Goal: Information Seeking & Learning: Obtain resource

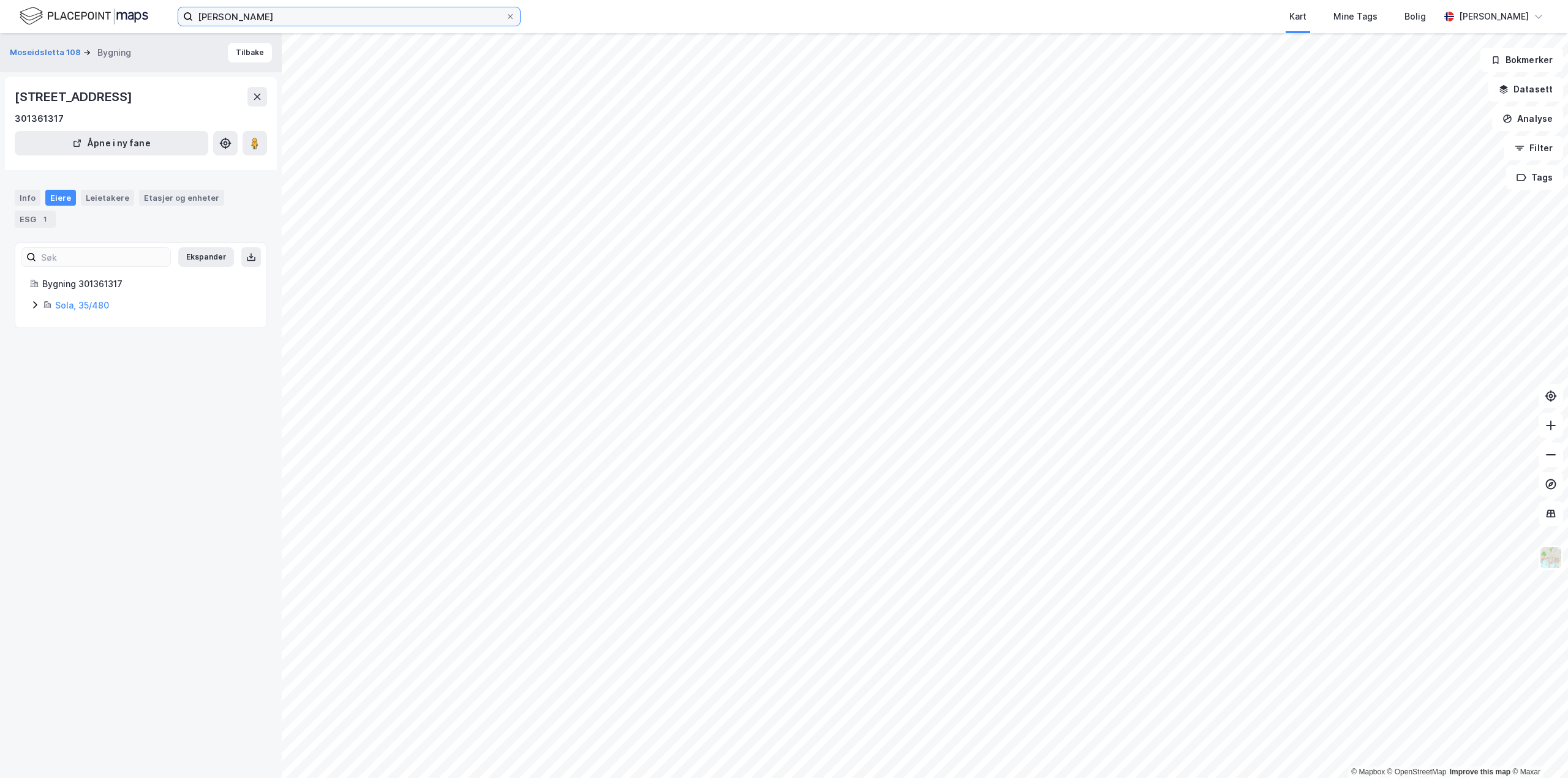
click at [333, 10] on input "[PERSON_NAME]" at bounding box center [349, 16] width 313 height 18
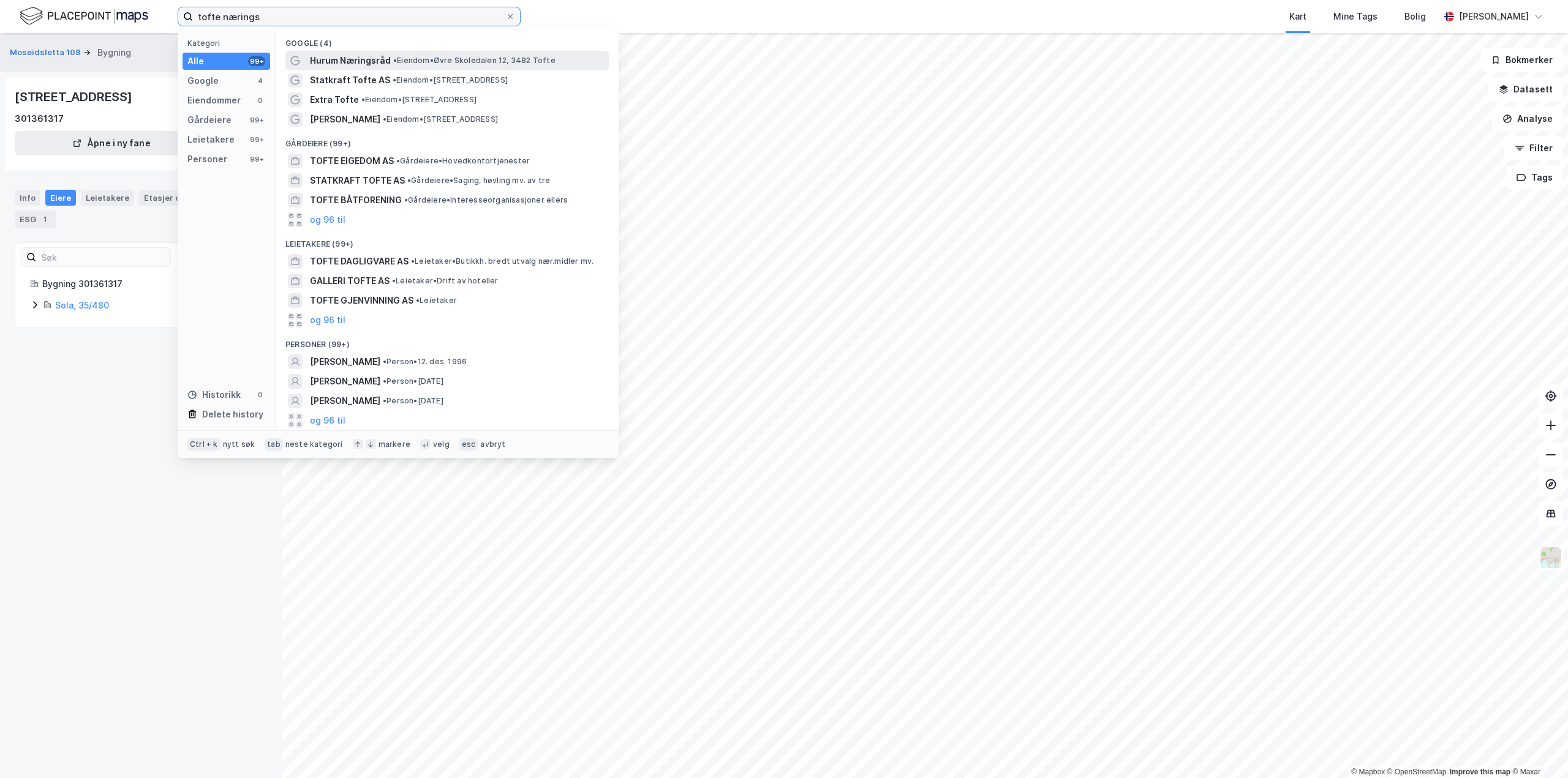
type input "tofte nærings"
click at [364, 57] on span "Hurum Næringsråd" at bounding box center [350, 60] width 81 height 15
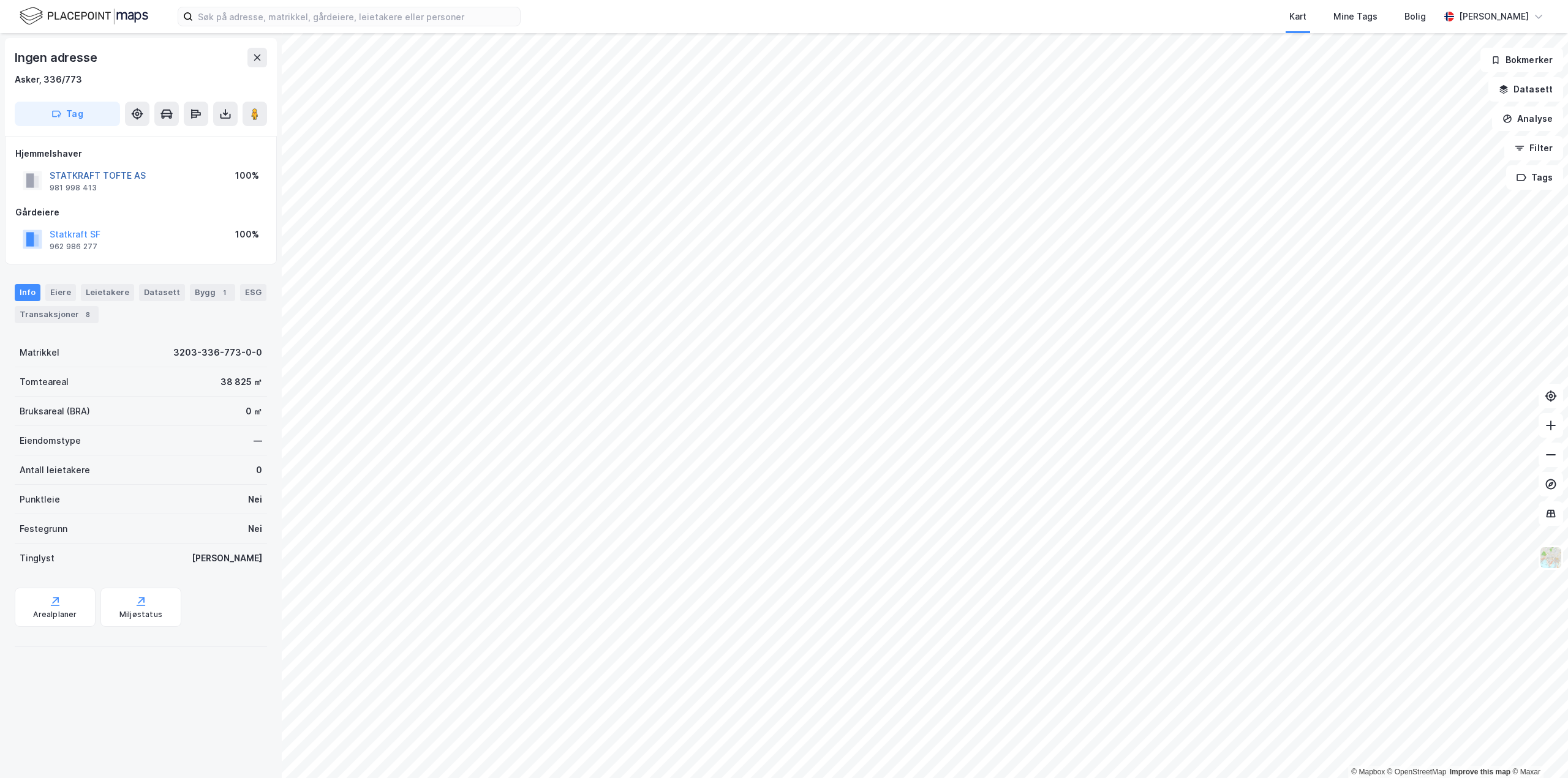
click at [0, 0] on button "STATKRAFT TOFTE AS" at bounding box center [0, 0] width 0 height 0
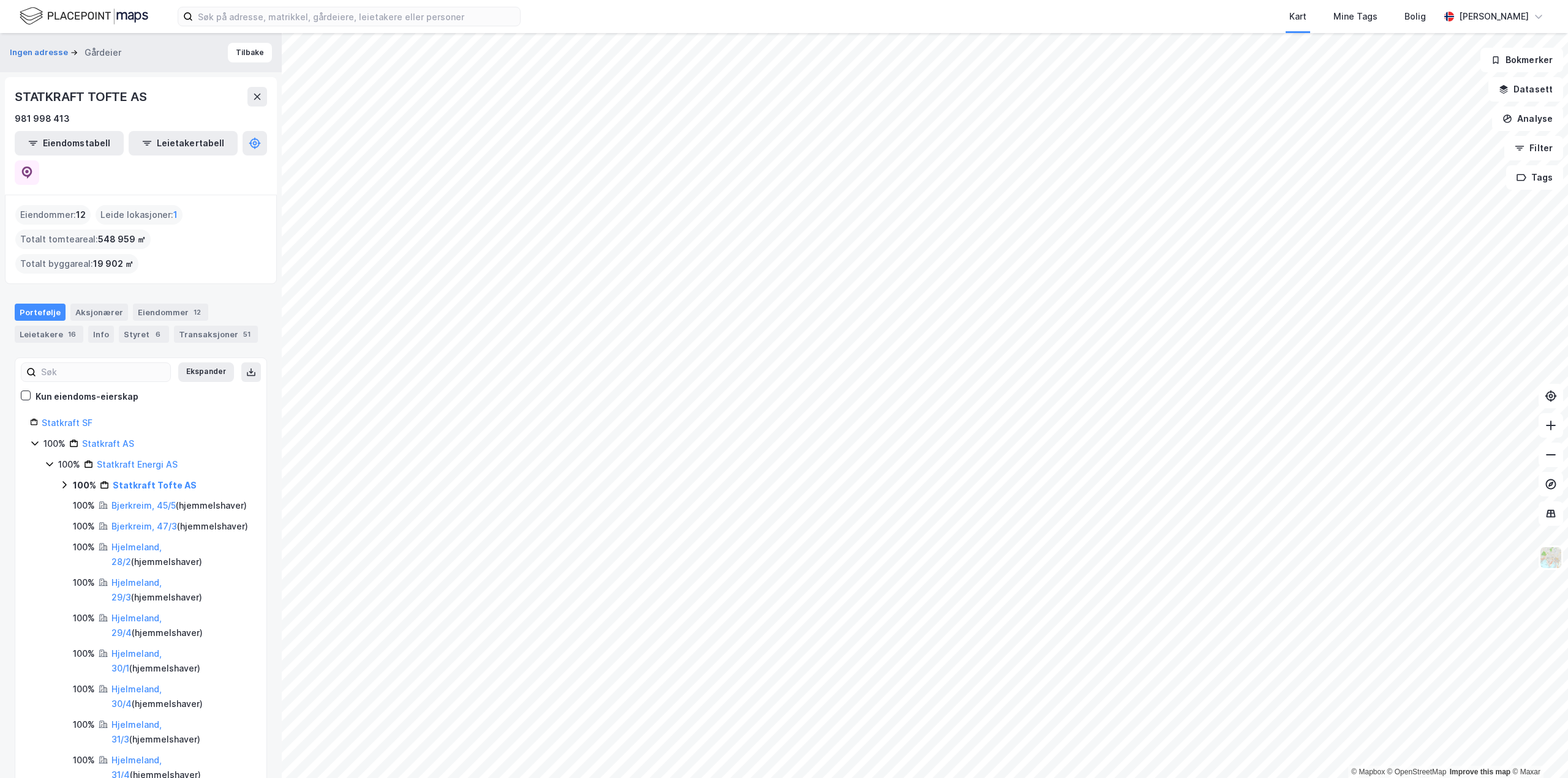
click at [730, 31] on div "Kart Mine Tags Bolig [PERSON_NAME] © Mapbox © OpenStreetMap Improve this map © …" at bounding box center [784, 389] width 1568 height 778
click at [750, 26] on div "Kart Mine Tags Bolig [PERSON_NAME] © Mapbox © OpenStreetMap Improve this map © …" at bounding box center [784, 389] width 1568 height 778
click at [259, 101] on button at bounding box center [257, 96] width 19 height 19
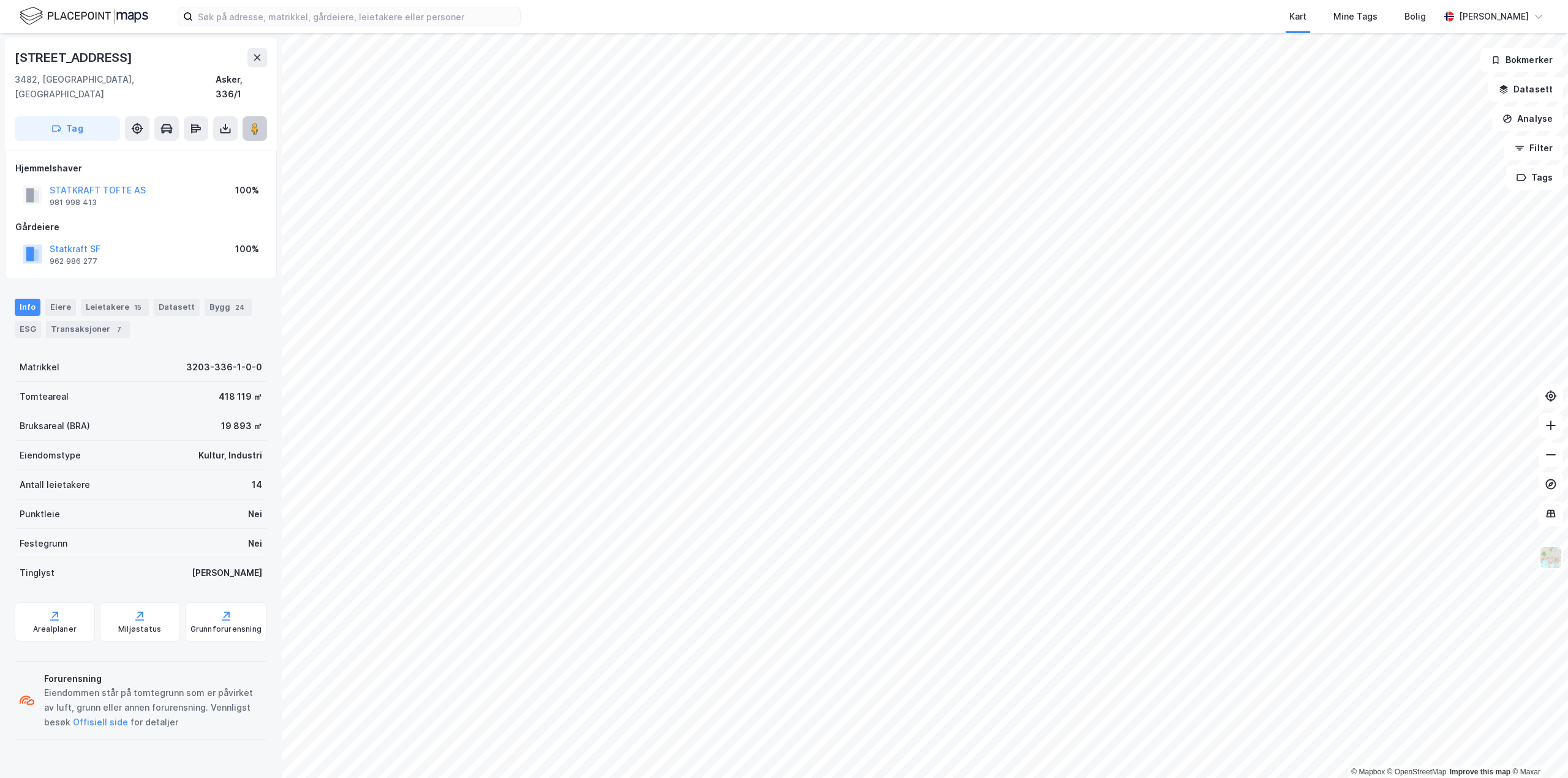
click at [250, 122] on icon at bounding box center [255, 128] width 12 height 12
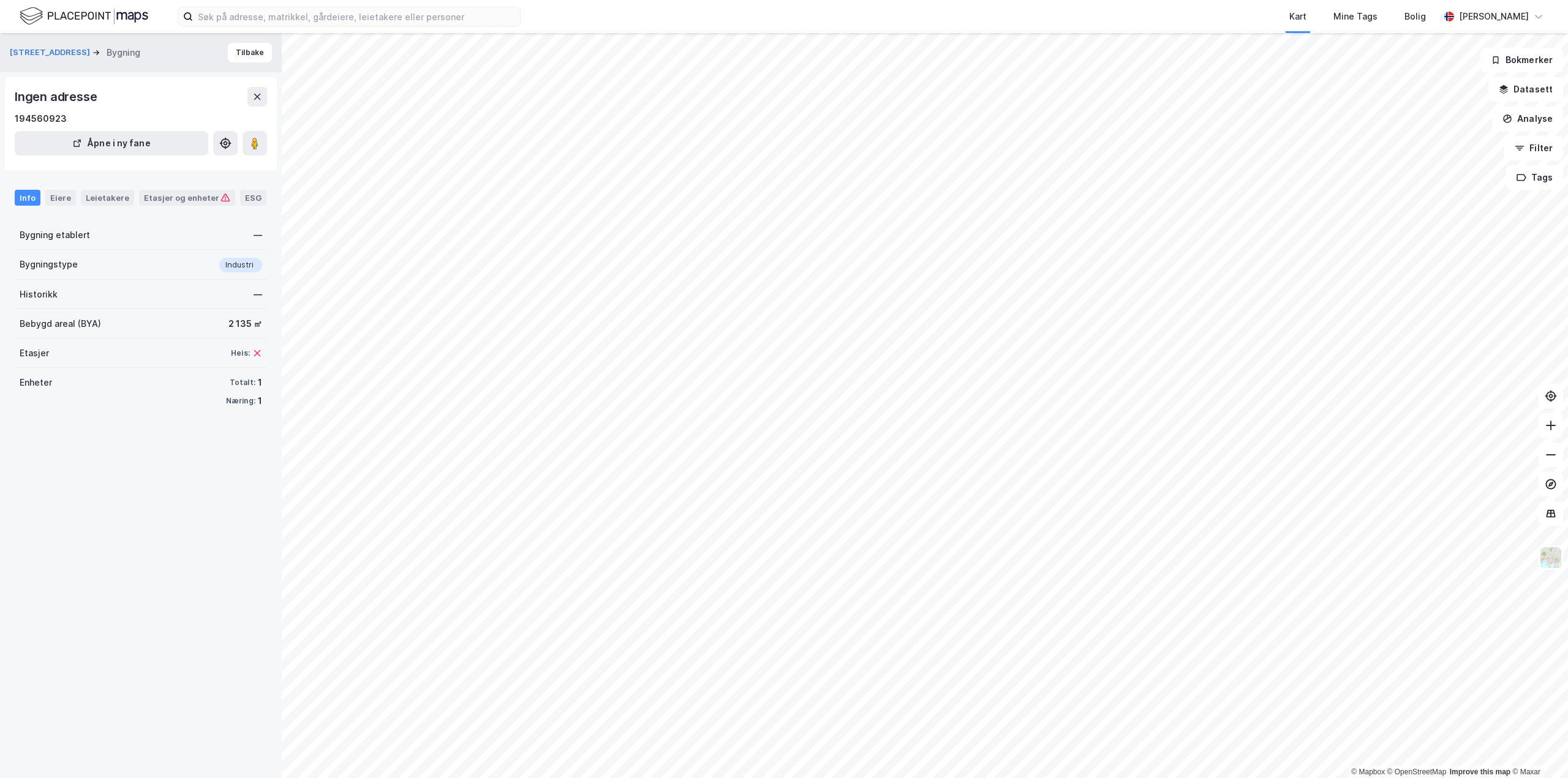
click at [253, 87] on div "Ingen adresse 194560923 Åpne i ny fane" at bounding box center [140, 124] width 272 height 93
click at [255, 93] on icon at bounding box center [257, 97] width 10 height 10
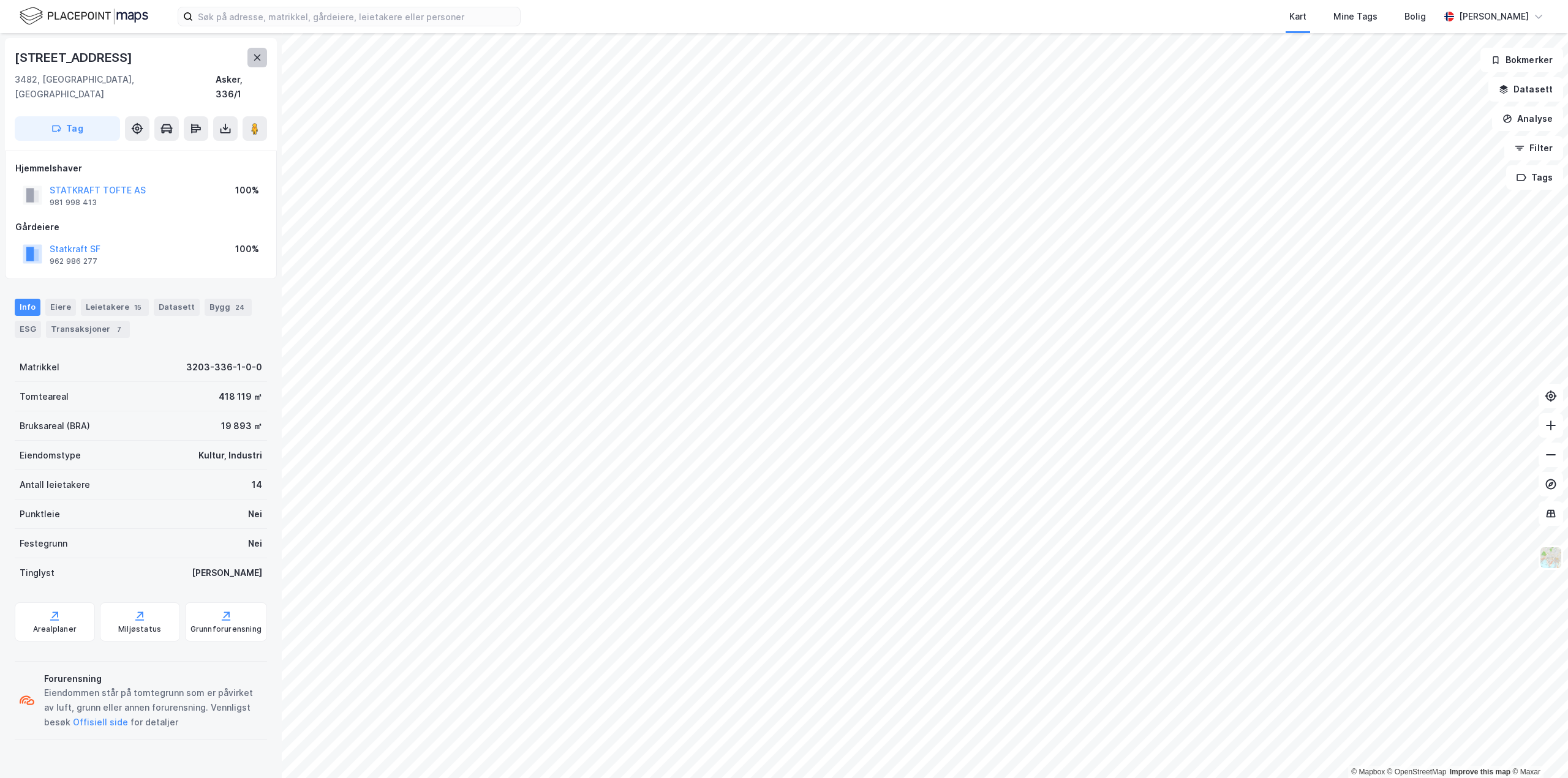
click at [253, 57] on icon at bounding box center [257, 57] width 10 height 10
click at [256, 122] on image at bounding box center [255, 128] width 7 height 12
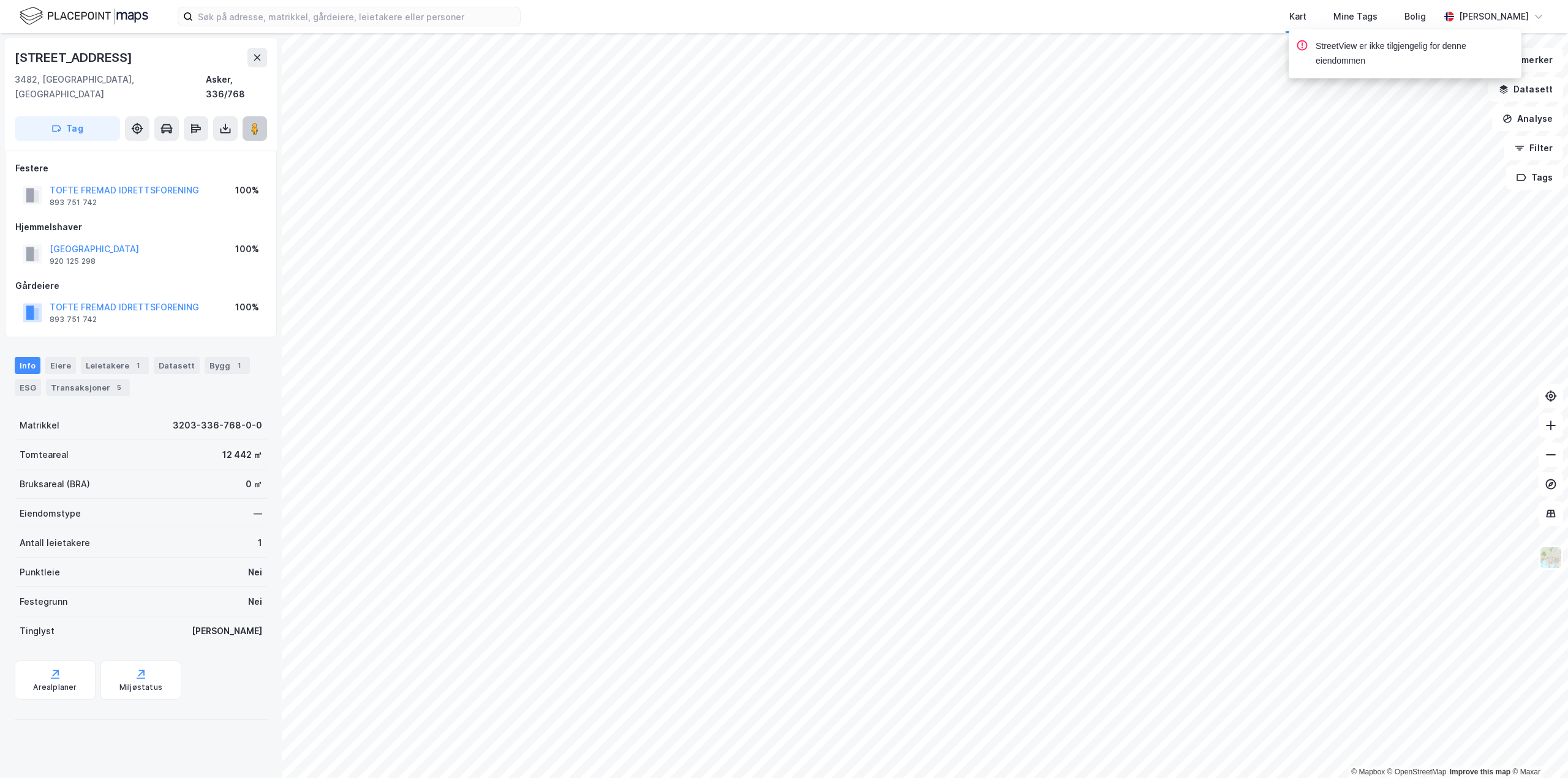
click at [249, 124] on button at bounding box center [255, 128] width 24 height 24
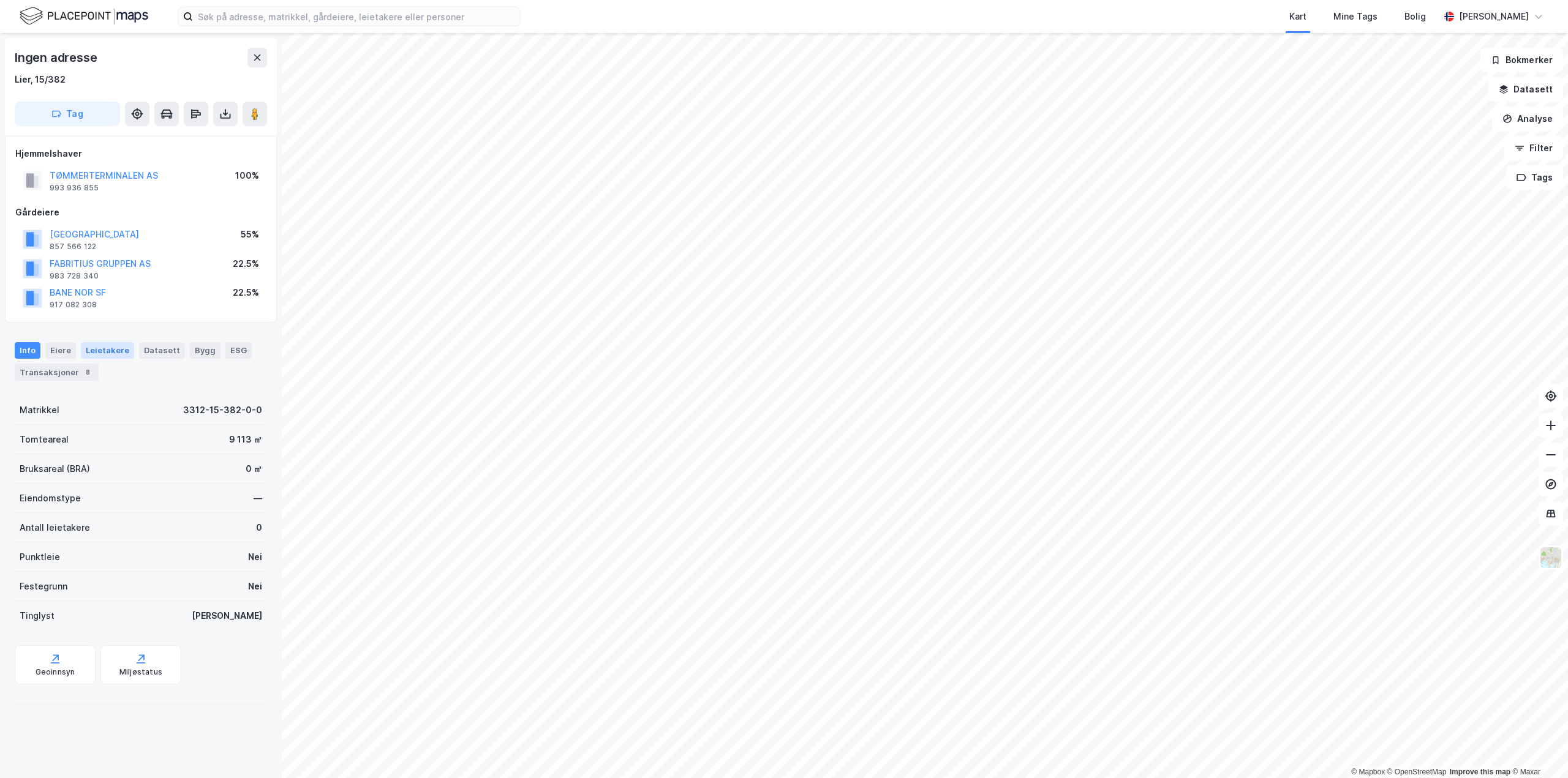
click at [104, 349] on div "Leietakere" at bounding box center [107, 351] width 53 height 16
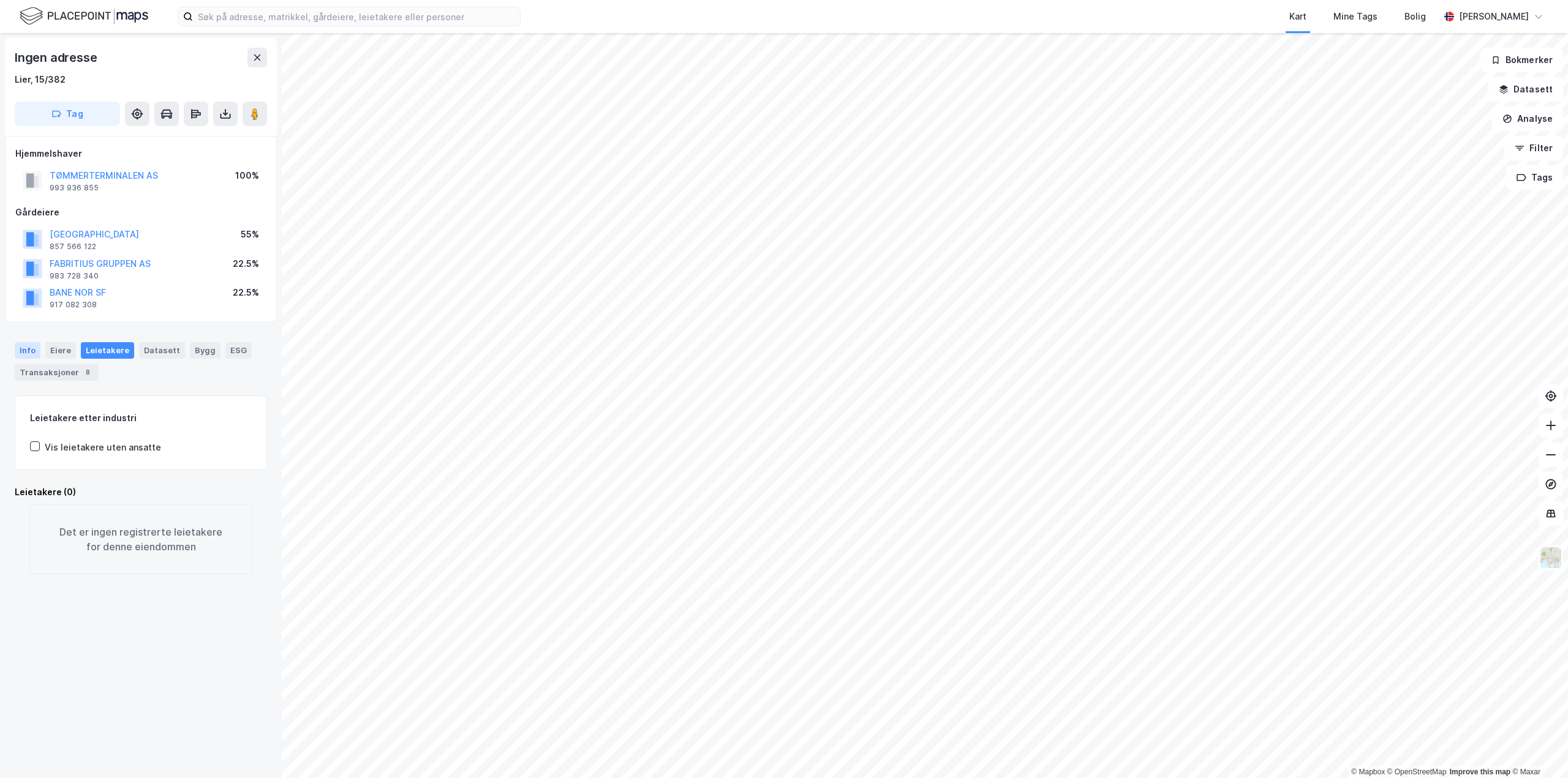
click at [28, 355] on div "Info" at bounding box center [28, 351] width 26 height 16
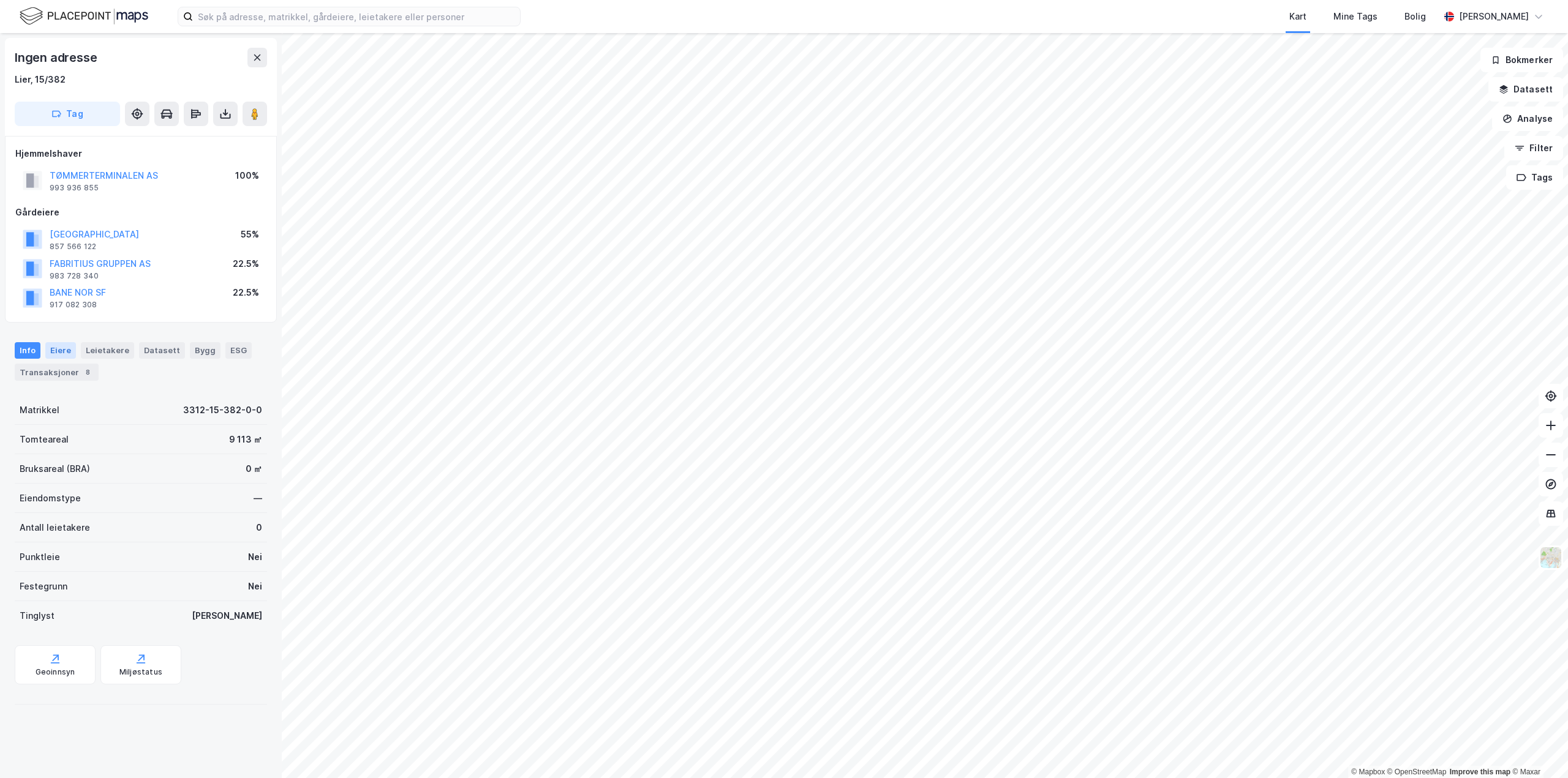
click at [46, 352] on div "Eiere" at bounding box center [60, 351] width 31 height 16
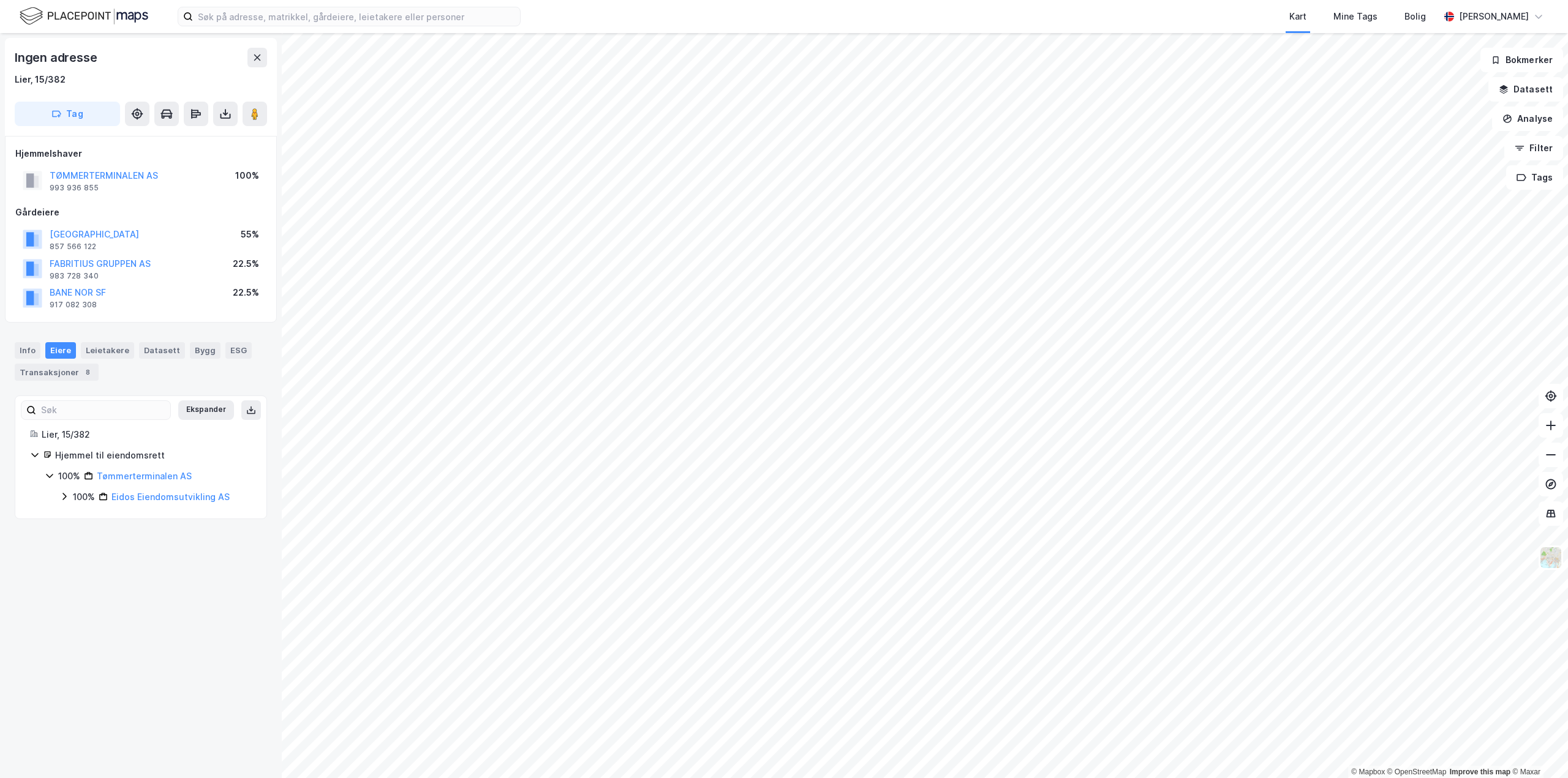
click at [12, 353] on div "Info [PERSON_NAME] Datasett Bygg ESG Transaksjoner 8" at bounding box center [140, 357] width 282 height 58
click at [48, 347] on div "Eiere" at bounding box center [60, 351] width 31 height 16
click at [26, 348] on div "Info" at bounding box center [28, 351] width 26 height 16
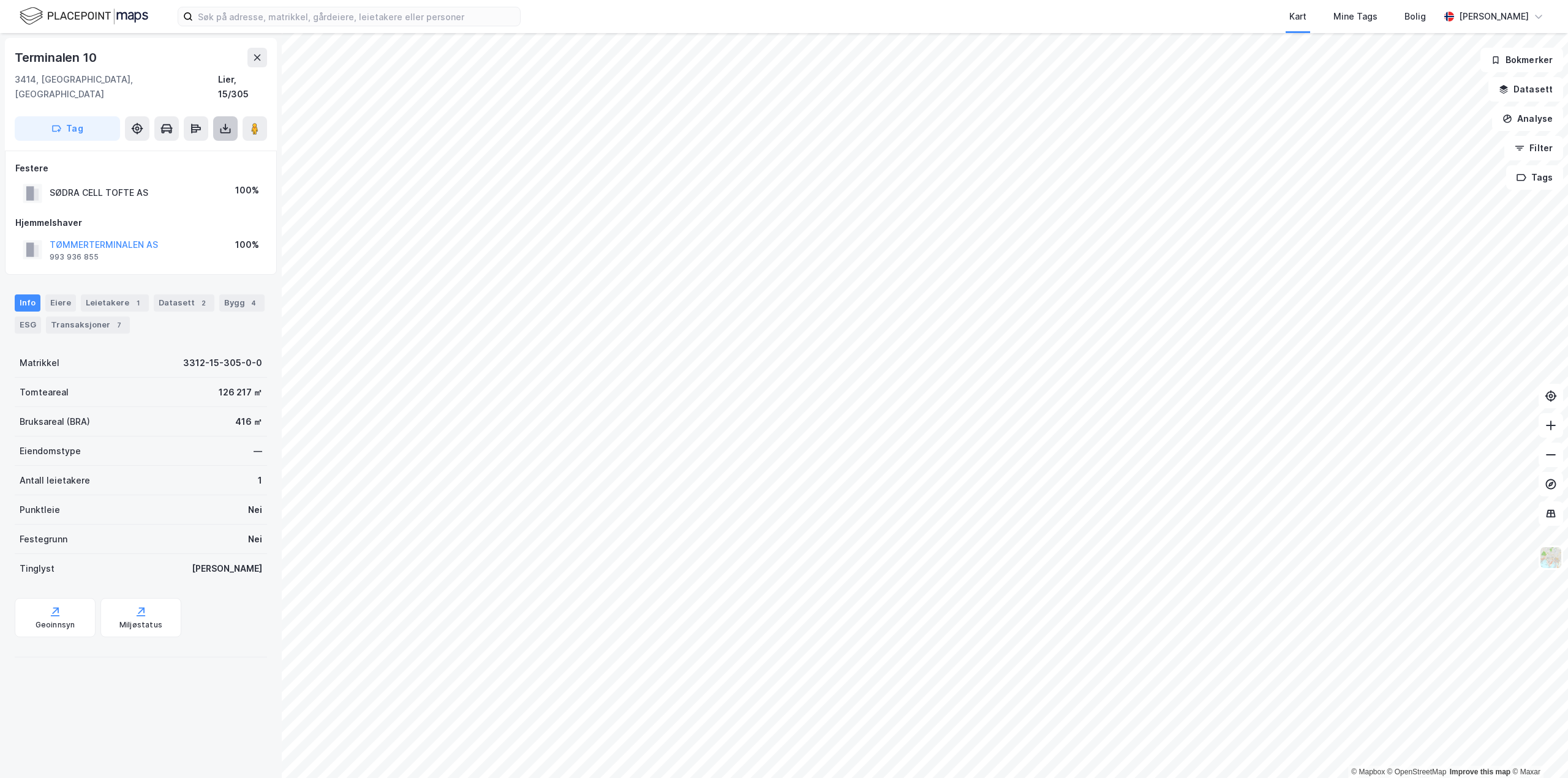
click at [232, 116] on button at bounding box center [225, 128] width 24 height 24
drag, startPoint x: 232, startPoint y: 110, endPoint x: 181, endPoint y: 142, distance: 60.2
click at [181, 148] on div "Last ned grunnbok" at bounding box center [165, 153] width 71 height 10
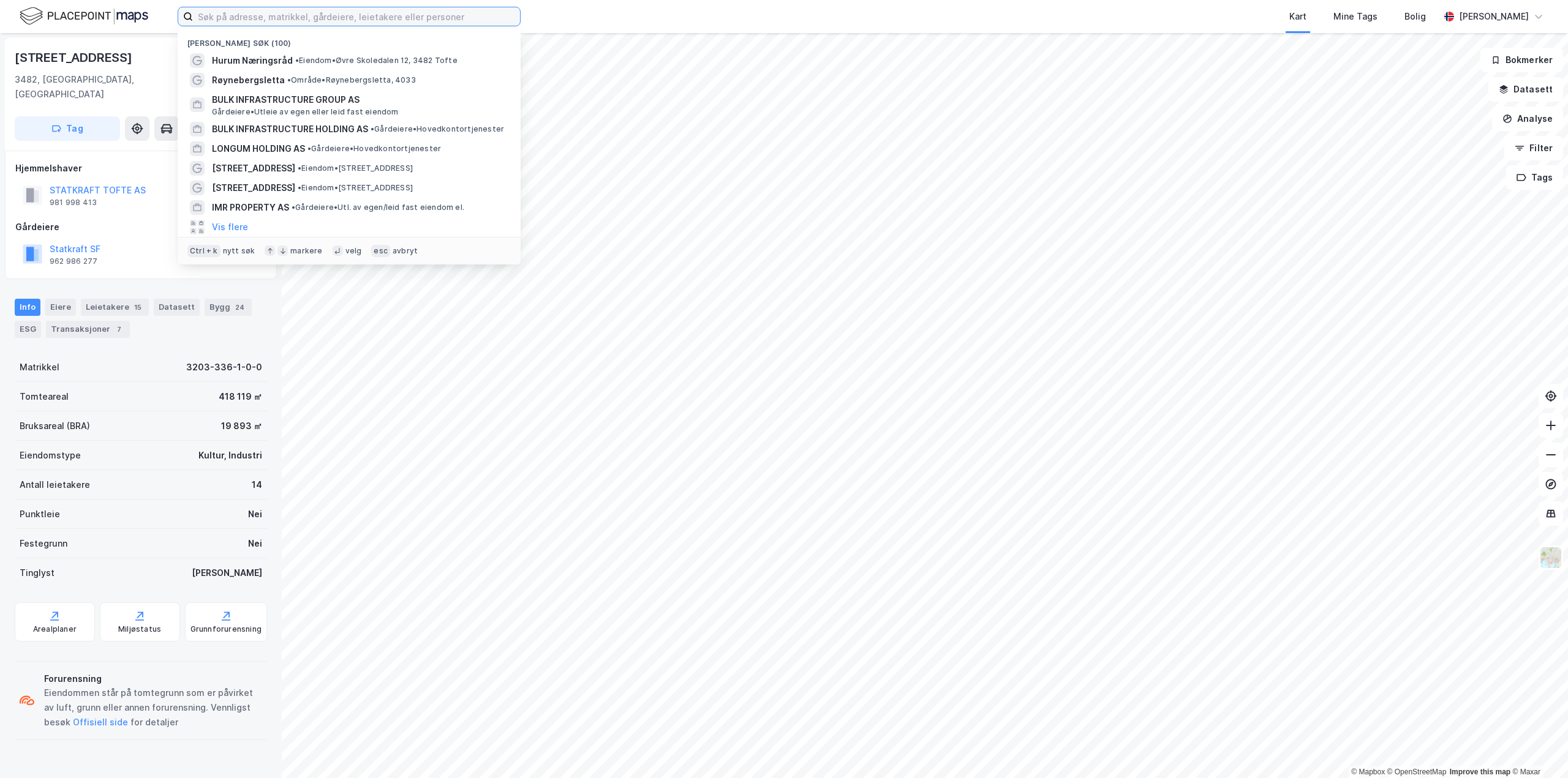
click at [280, 13] on input at bounding box center [356, 16] width 327 height 18
click at [263, 62] on span "Hurum Næringsråd" at bounding box center [252, 60] width 81 height 15
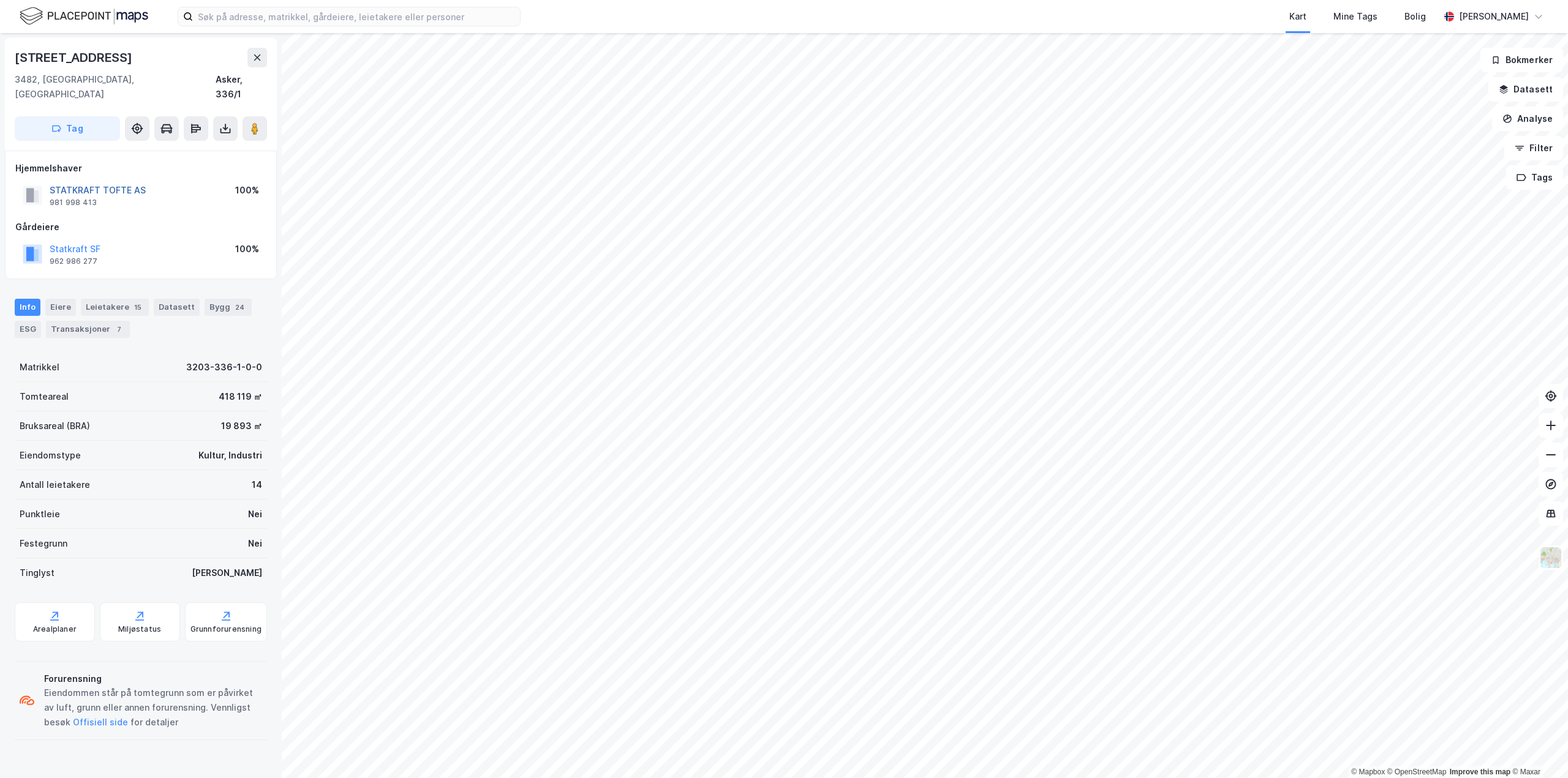
click at [0, 0] on button "STATKRAFT TOFTE AS" at bounding box center [0, 0] width 0 height 0
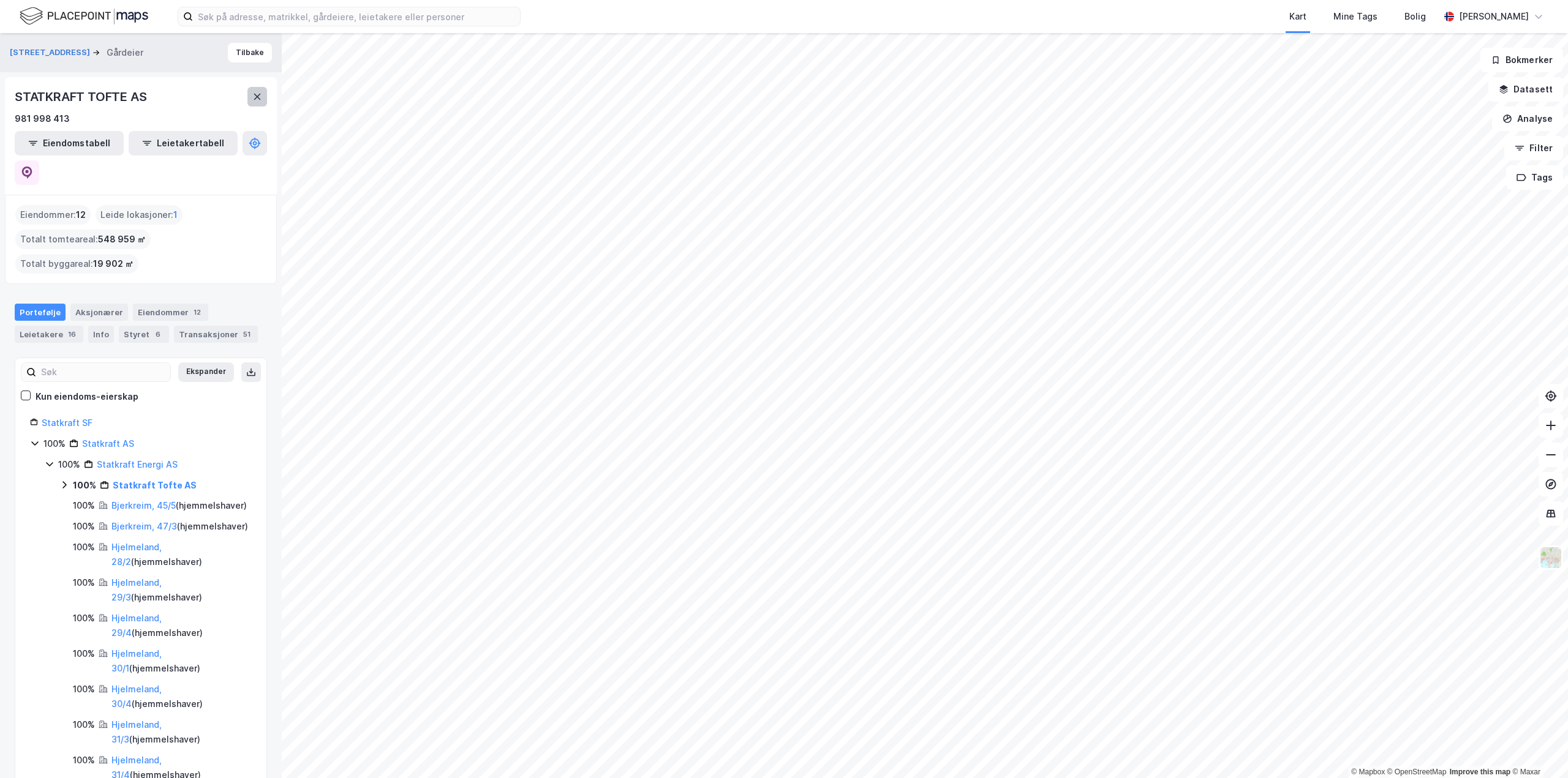
click at [249, 100] on button at bounding box center [257, 96] width 19 height 19
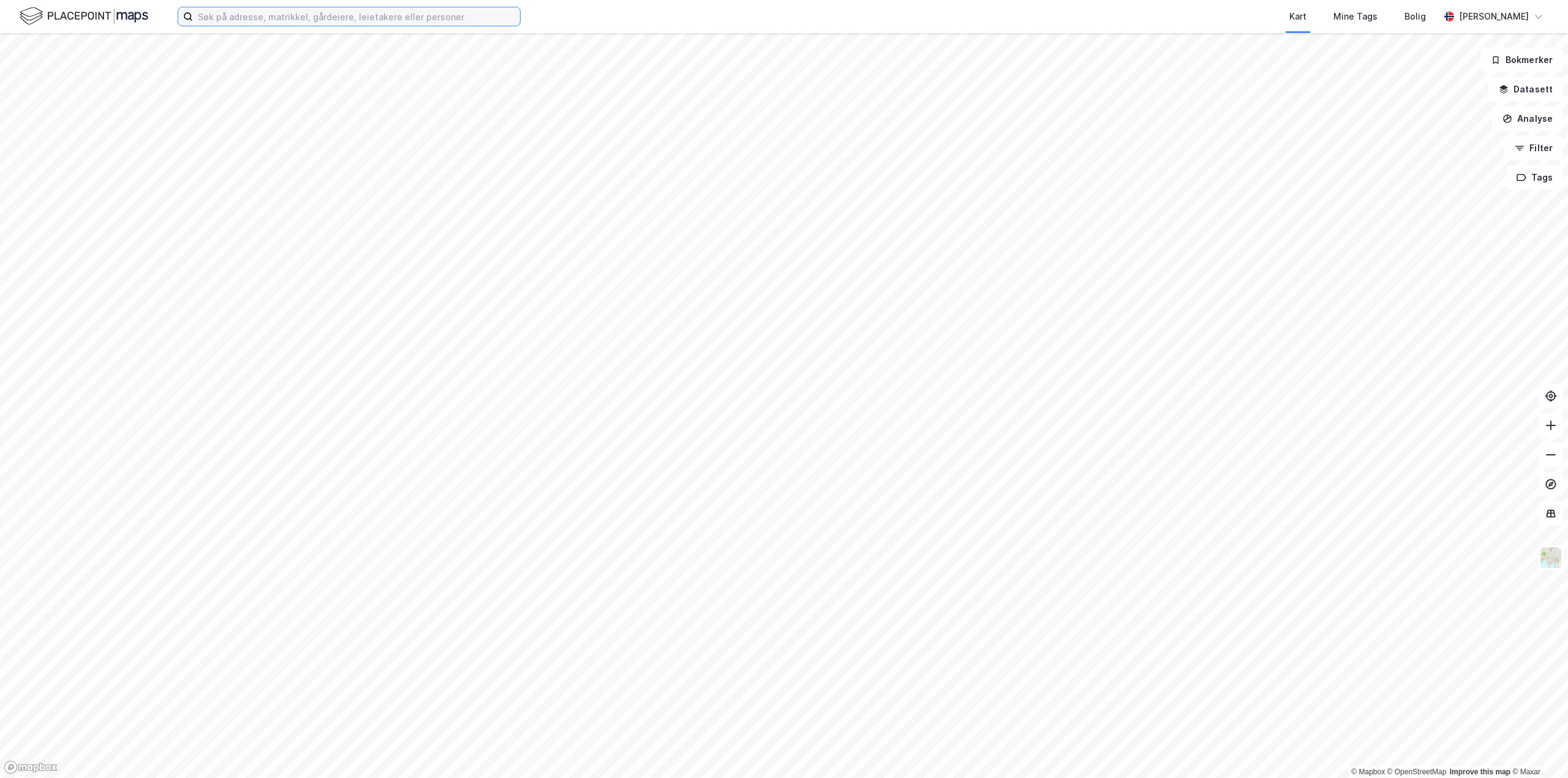
click at [255, 18] on input at bounding box center [356, 16] width 327 height 18
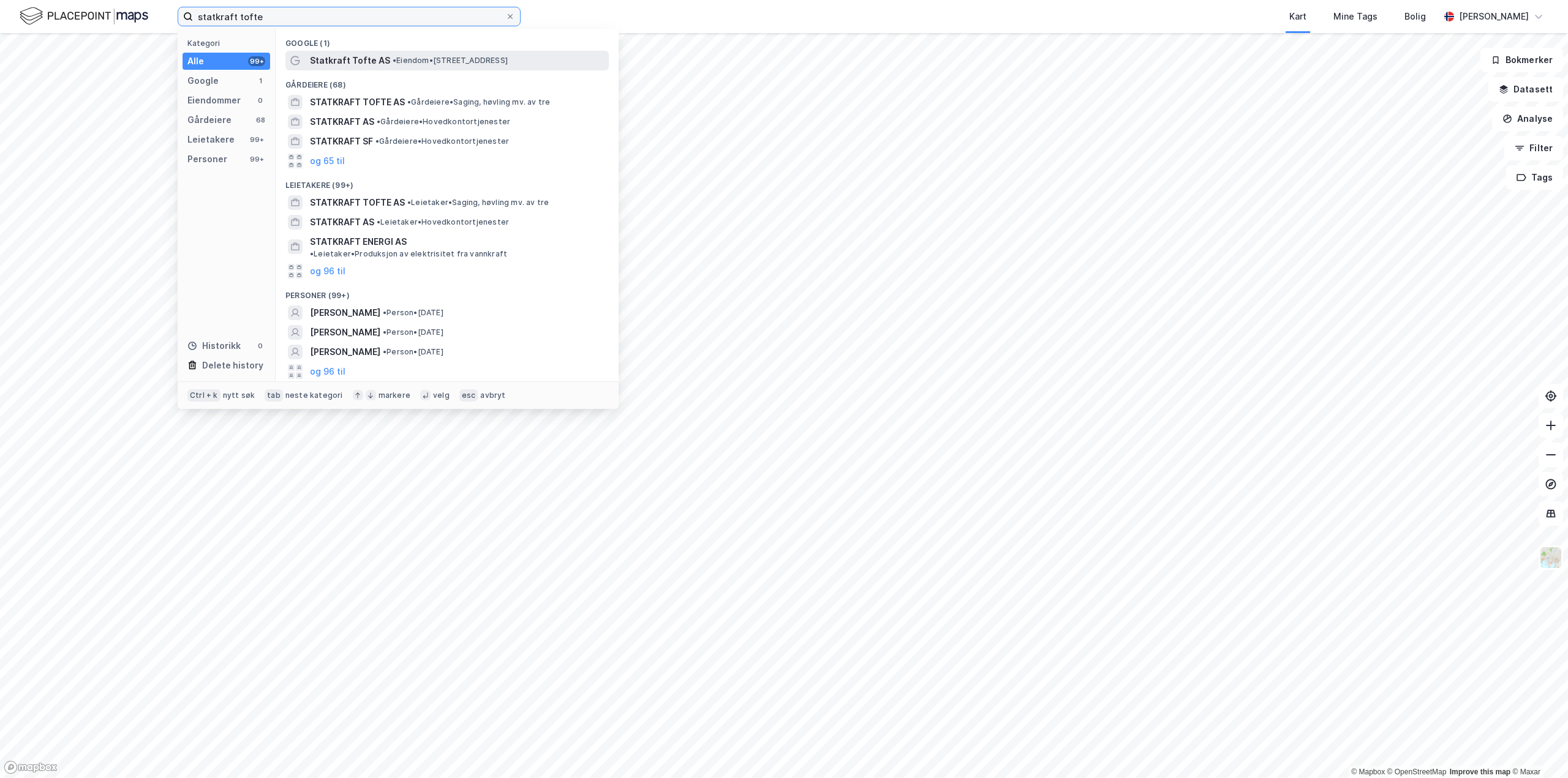
type input "statkraft tofte"
click at [375, 58] on span "Statkraft Tofte AS" at bounding box center [349, 60] width 80 height 15
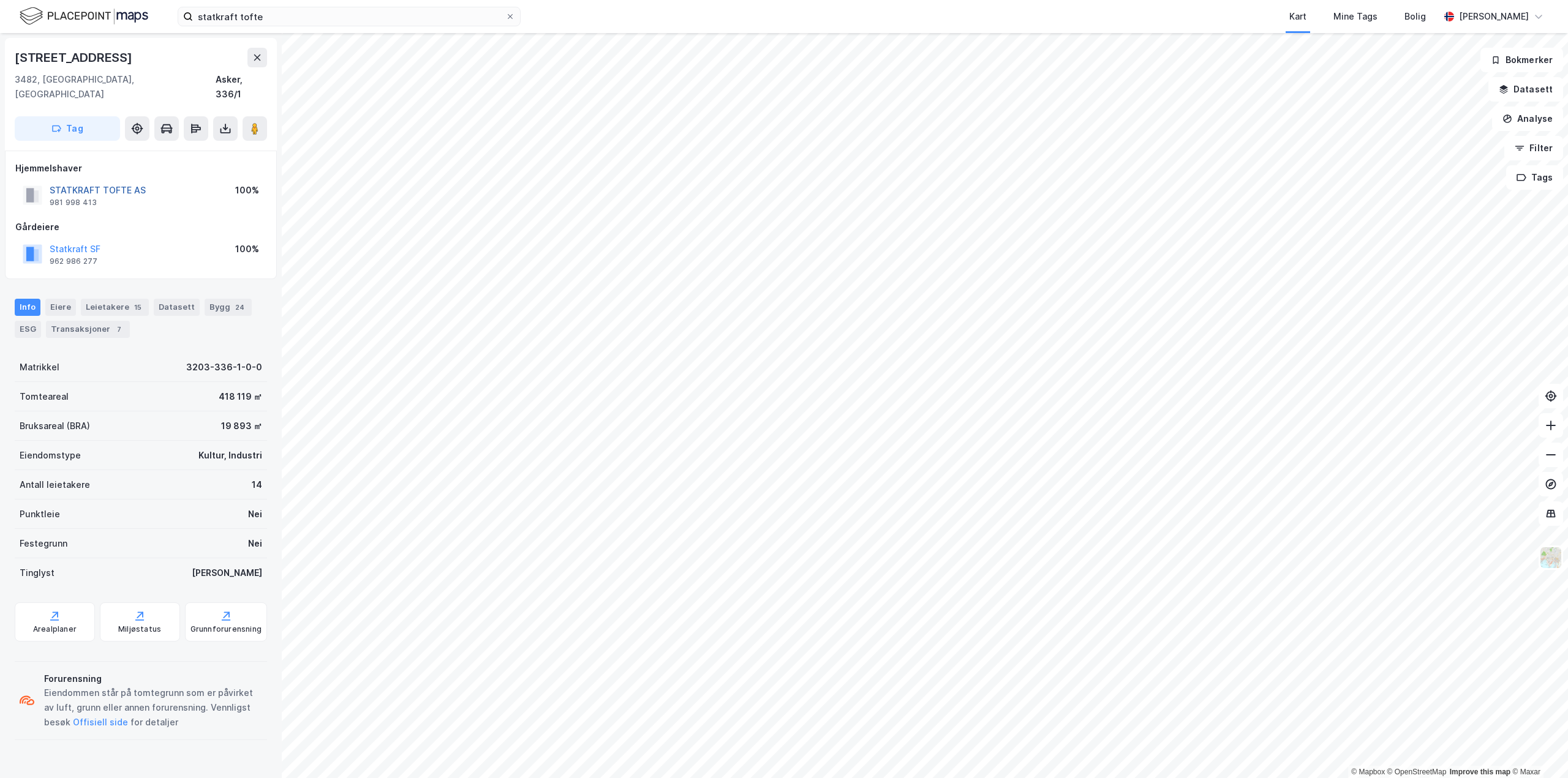
click at [0, 0] on button "STATKRAFT TOFTE AS" at bounding box center [0, 0] width 0 height 0
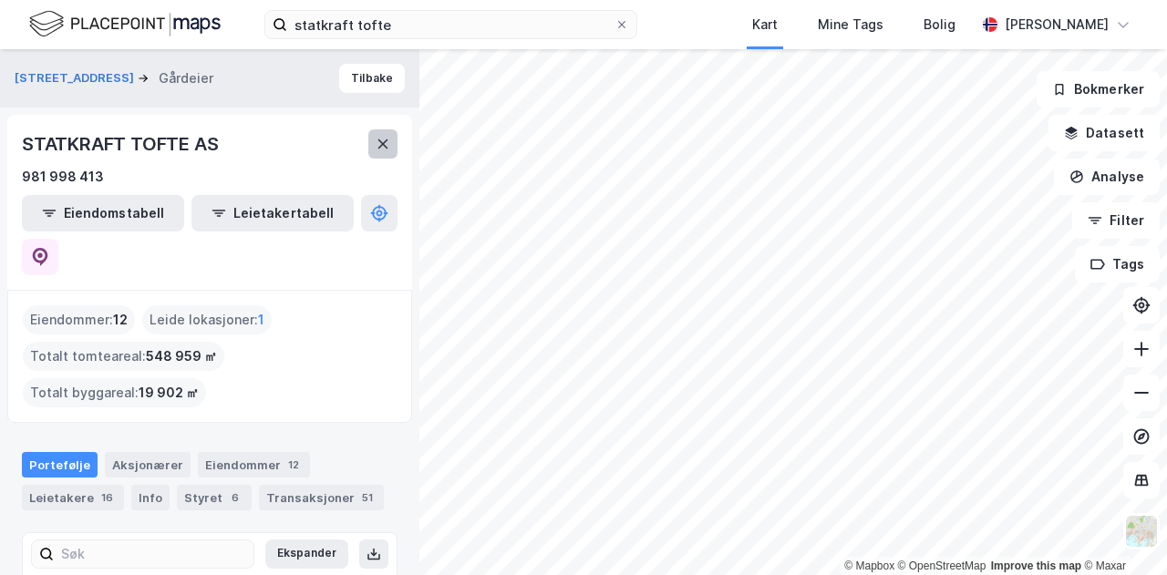
click at [378, 142] on icon at bounding box center [383, 144] width 15 height 15
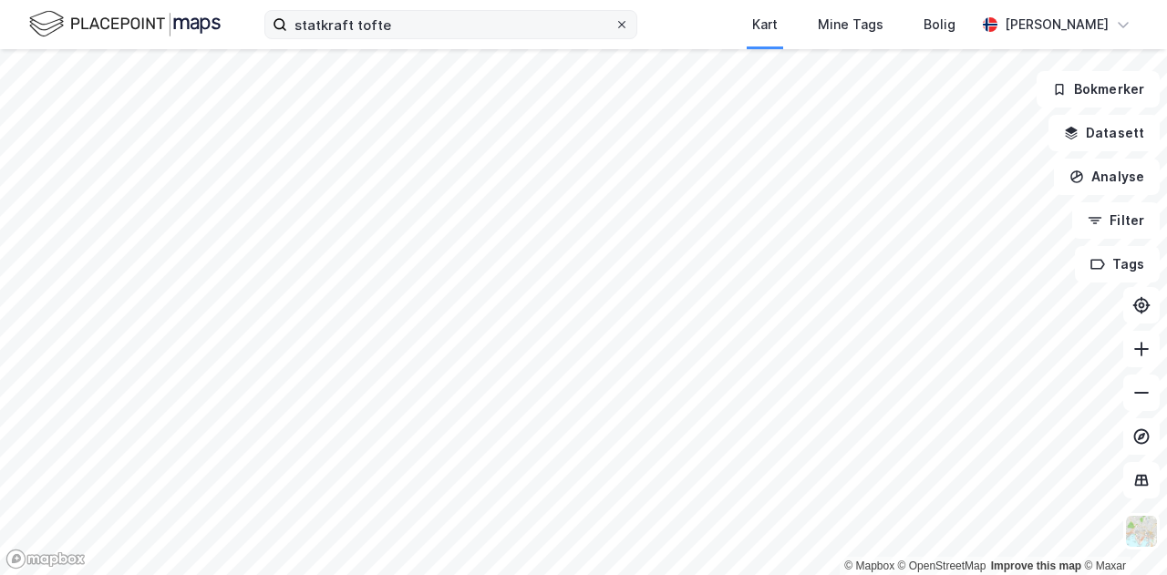
click at [627, 28] on icon at bounding box center [621, 24] width 11 height 11
click at [614, 28] on input "statkraft tofte" at bounding box center [450, 24] width 327 height 27
